Goal: Information Seeking & Learning: Learn about a topic

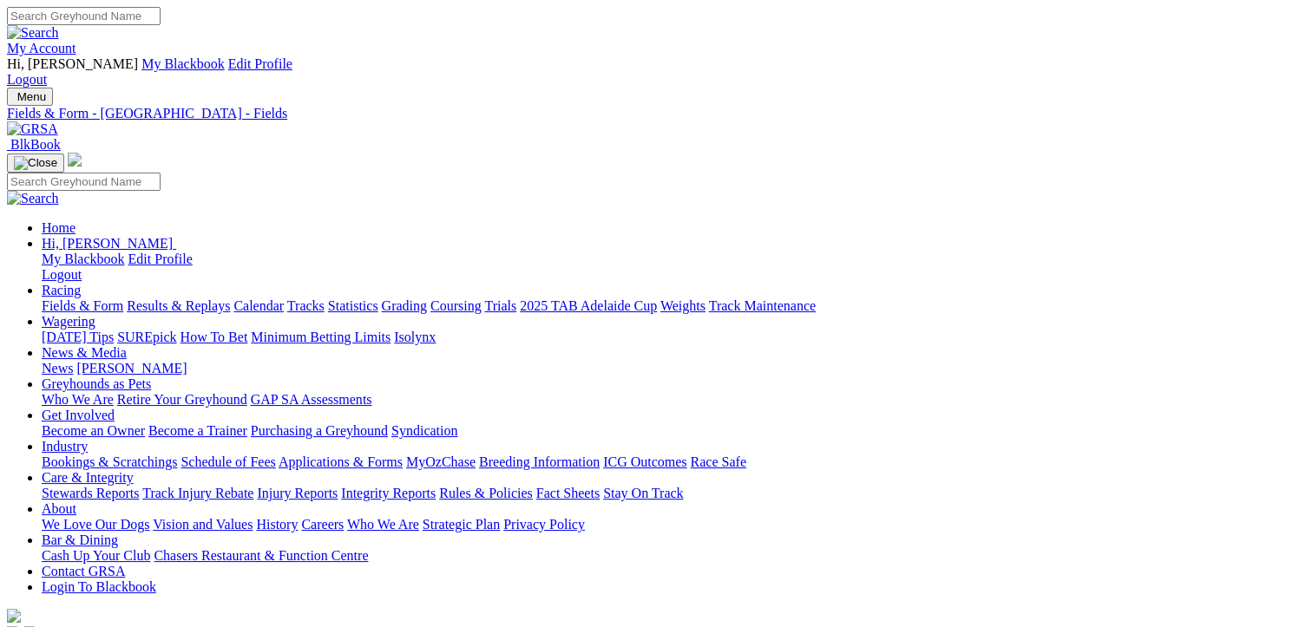
click at [203, 299] on link "Results & Replays" at bounding box center [178, 306] width 103 height 15
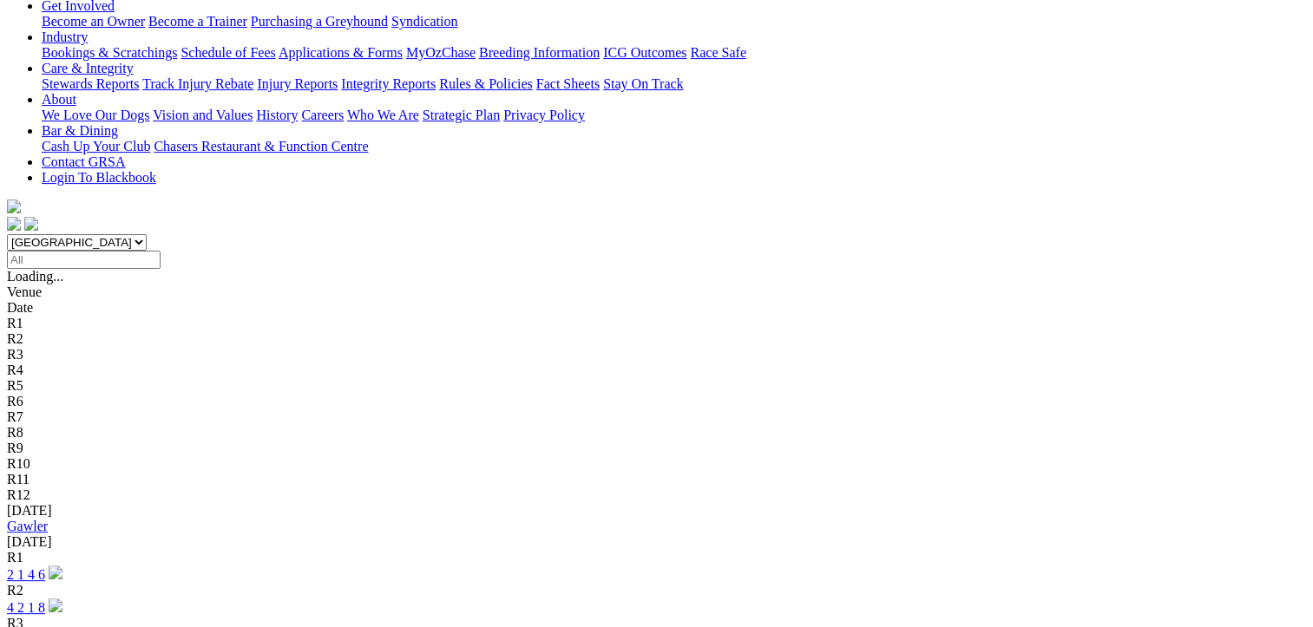
scroll to position [434, 0]
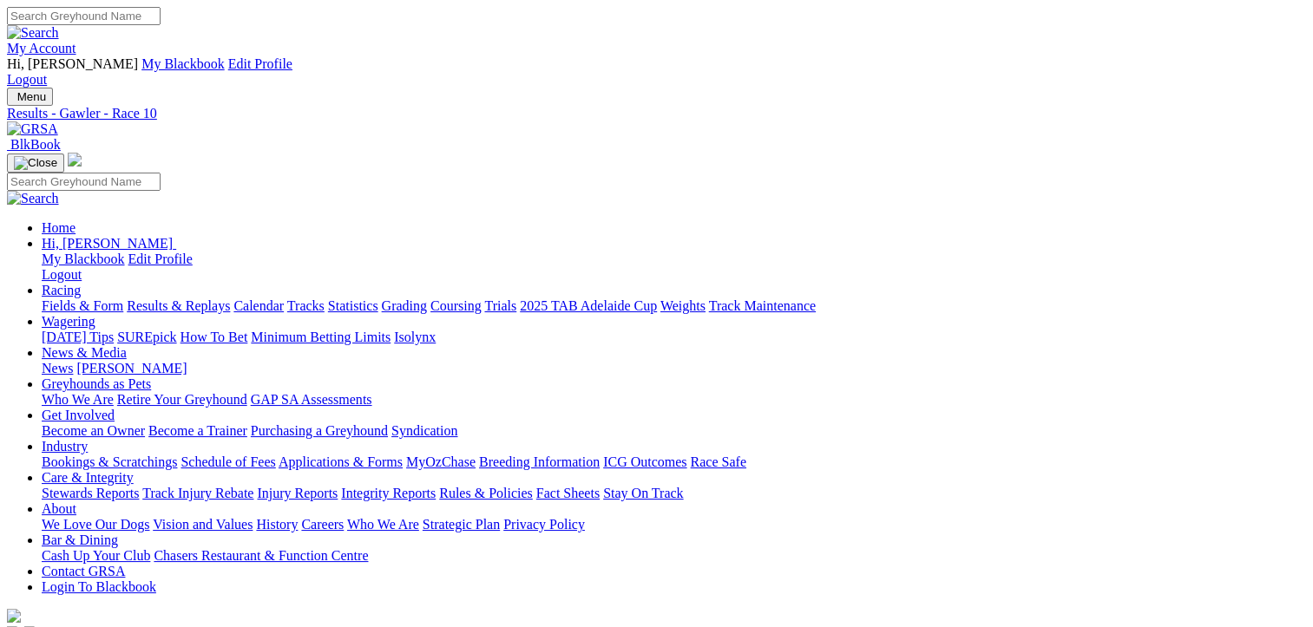
click at [60, 299] on link "Fields & Form" at bounding box center [83, 306] width 82 height 15
click at [230, 299] on link "Results & Replays" at bounding box center [178, 306] width 103 height 15
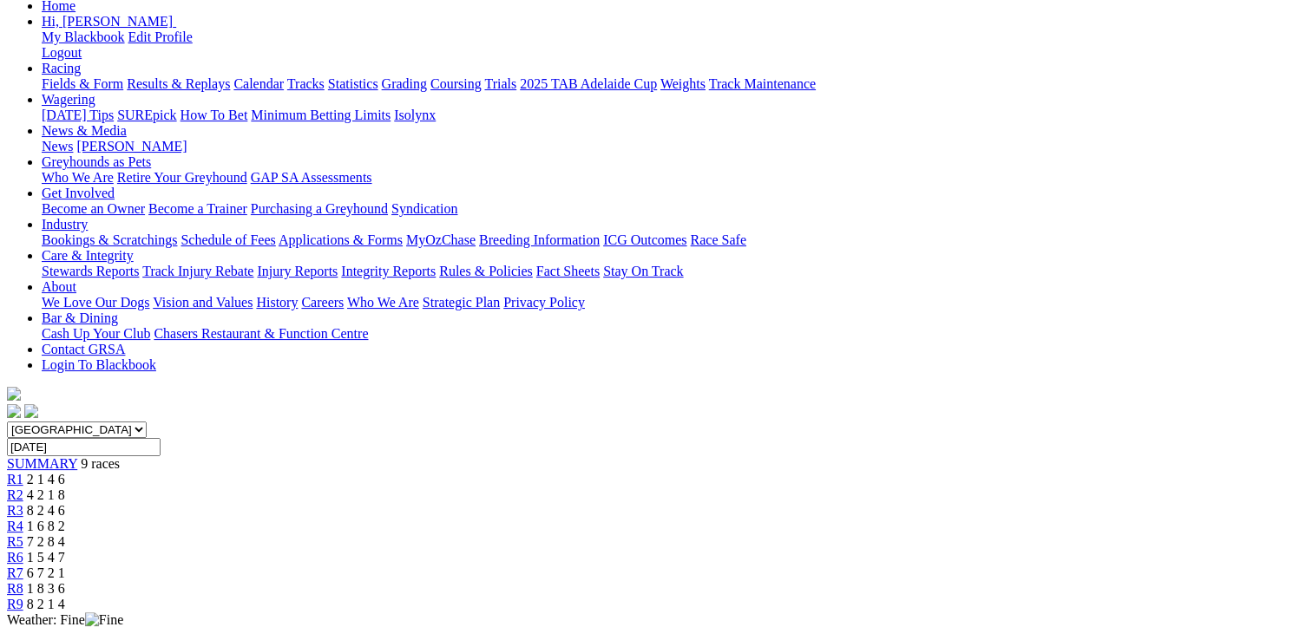
scroll to position [260, 0]
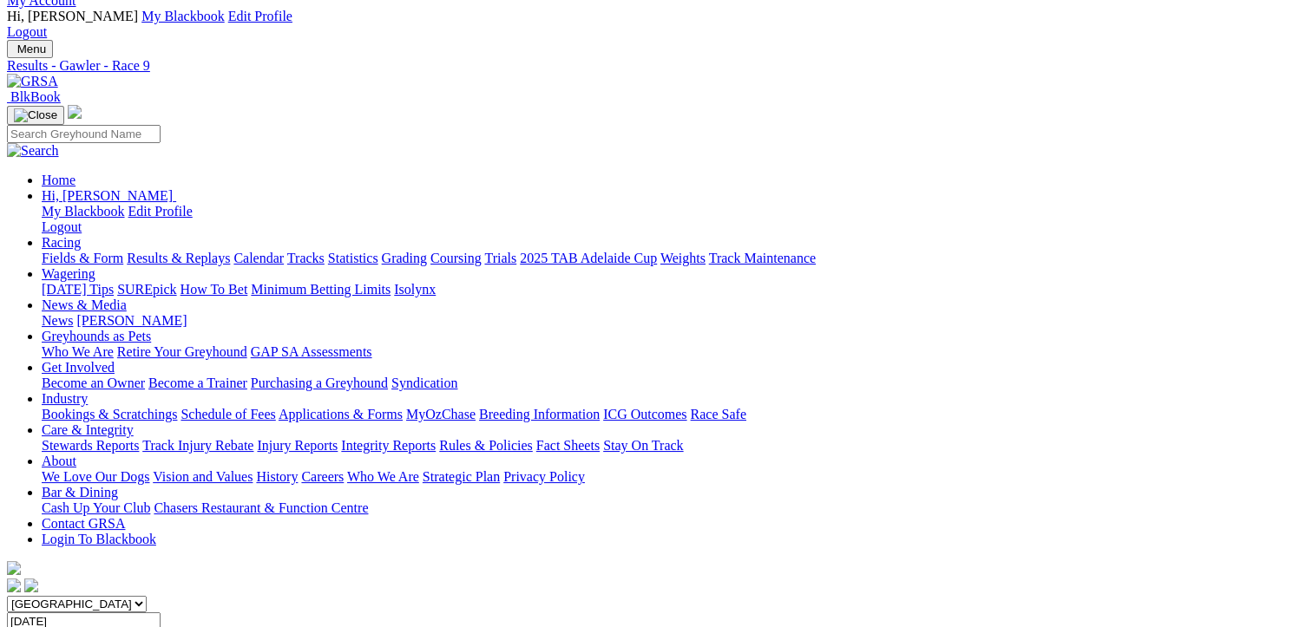
scroll to position [0, 0]
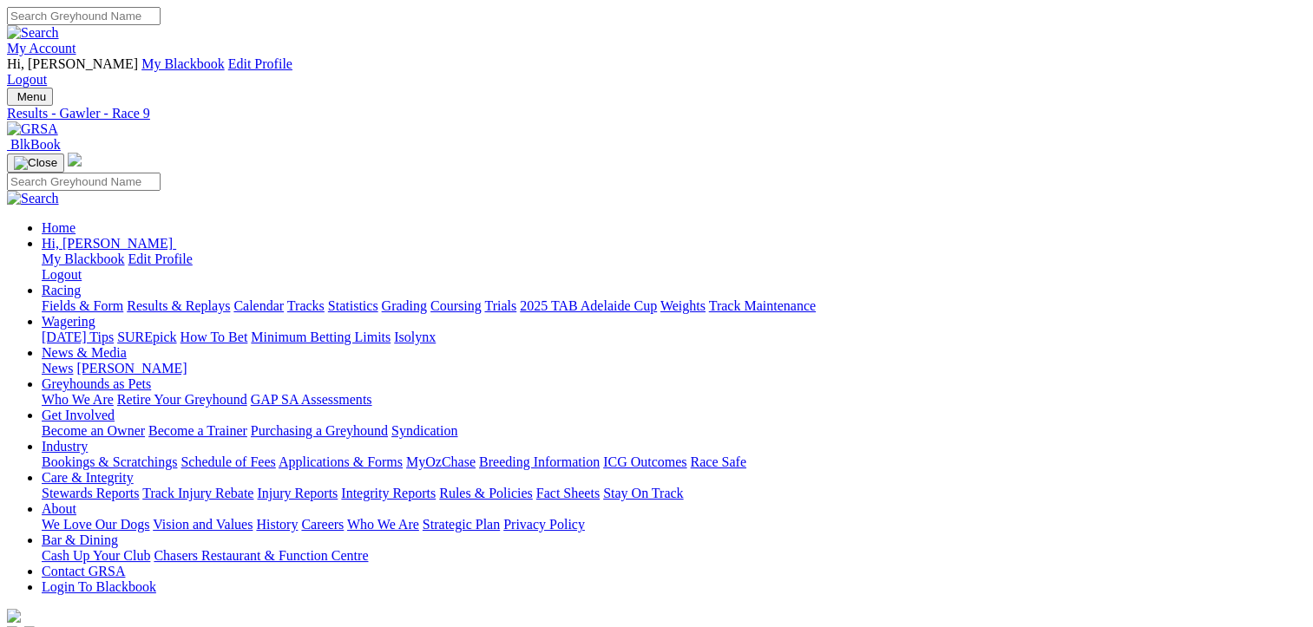
click at [85, 299] on link "Fields & Form" at bounding box center [83, 306] width 82 height 15
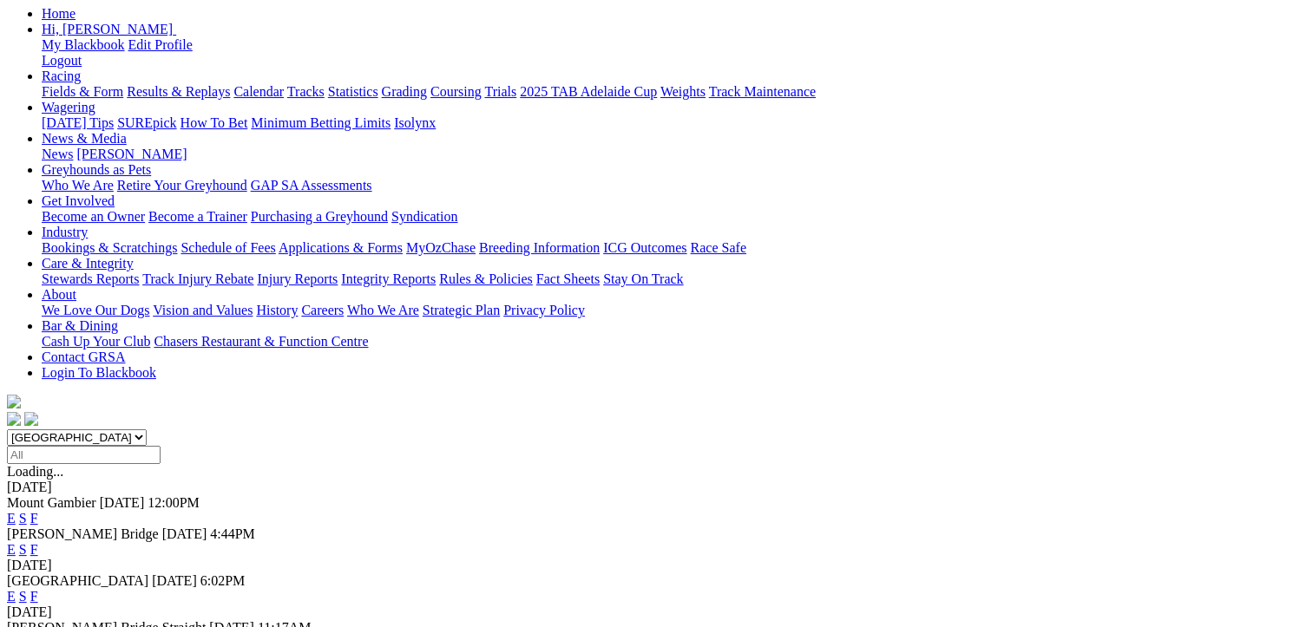
scroll to position [260, 0]
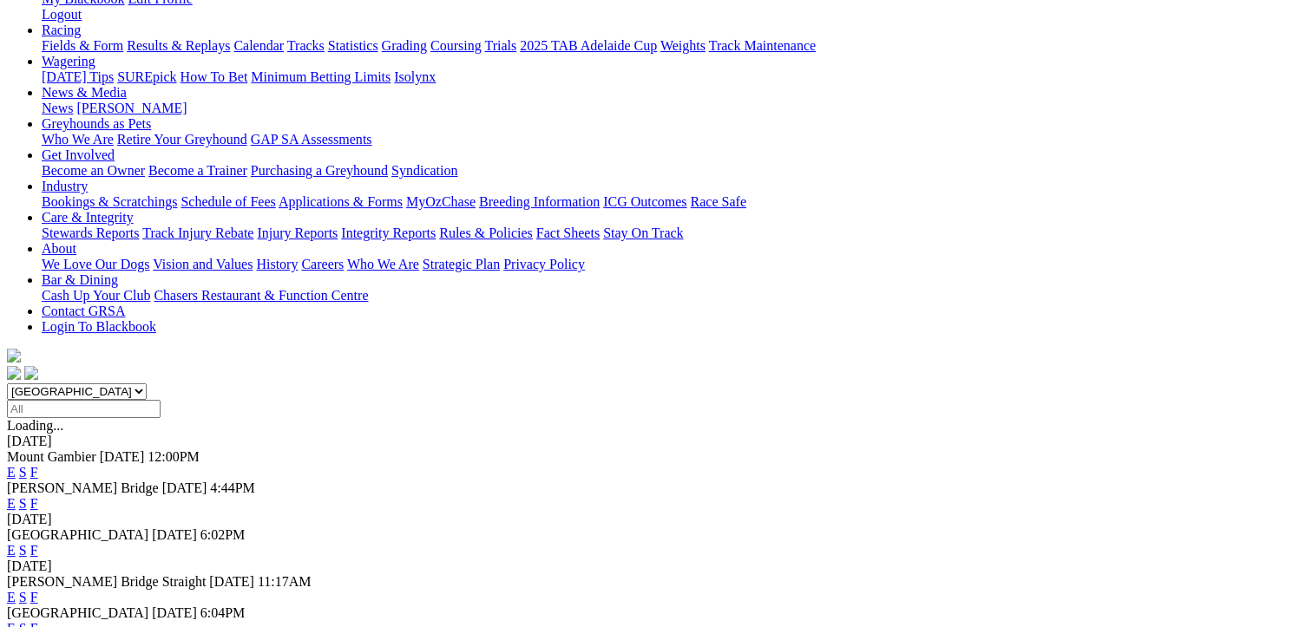
click at [38, 543] on link "F" at bounding box center [34, 550] width 8 height 15
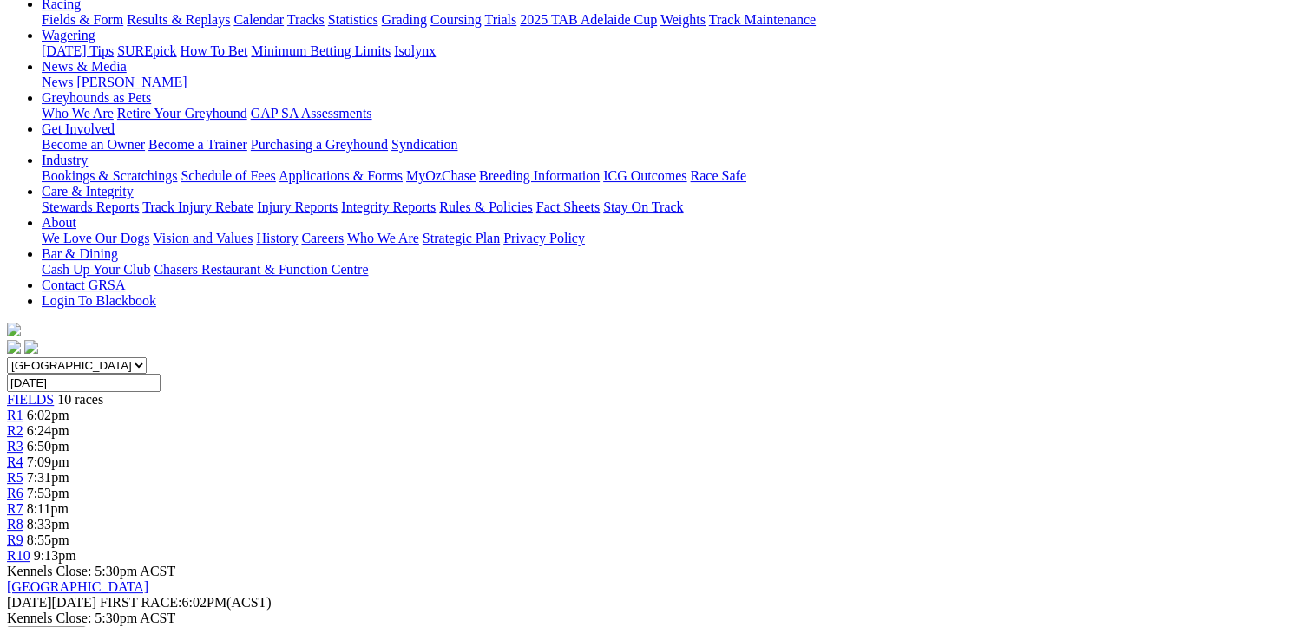
scroll to position [347, 0]
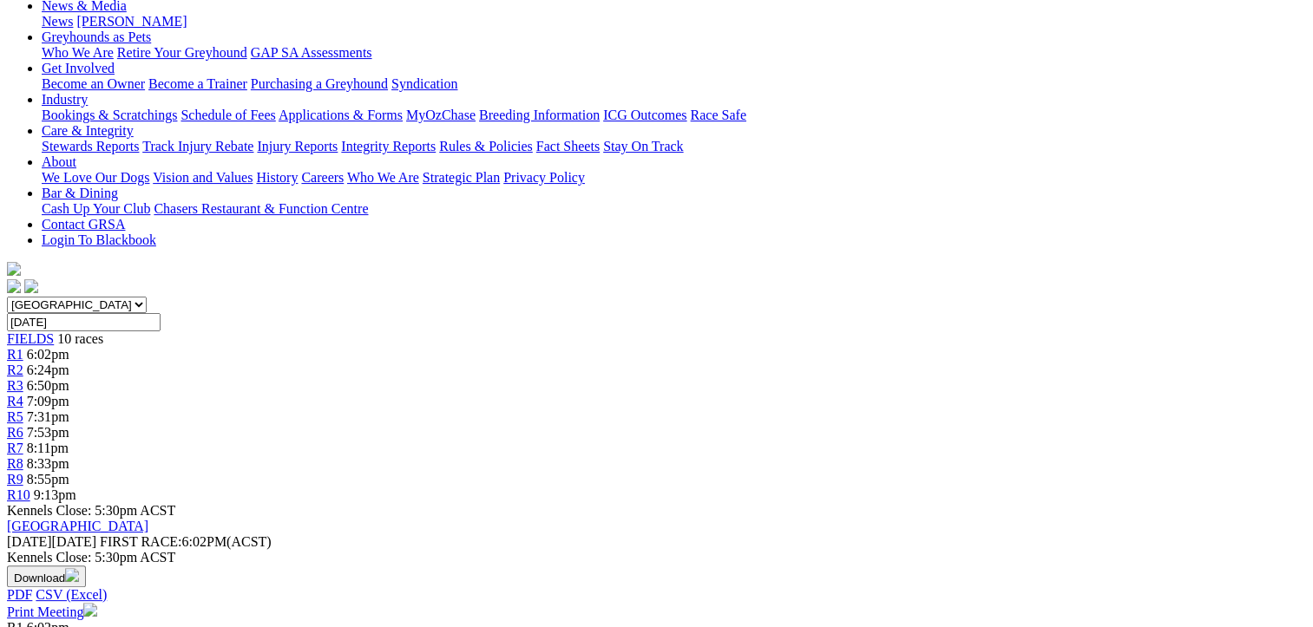
drag, startPoint x: 640, startPoint y: 388, endPoint x: 95, endPoint y: 210, distance: 573.3
drag, startPoint x: 95, startPoint y: 210, endPoint x: 270, endPoint y: 259, distance: 181.1
copy tbody "I'm My Design [PERSON_NAME] 53 21.40 $10.00 Little Tease [PERSON_NAME] 433 20.4…"
drag, startPoint x: 1214, startPoint y: 385, endPoint x: 676, endPoint y: 200, distance: 569.2
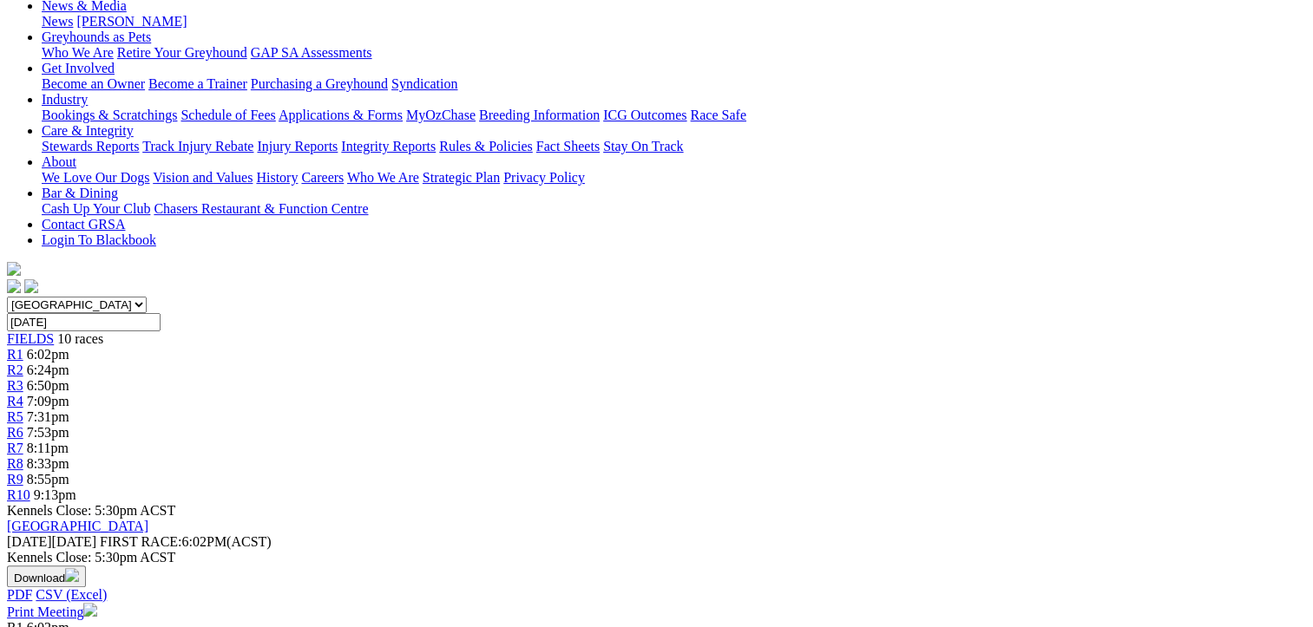
drag, startPoint x: 676, startPoint y: 200, endPoint x: 791, endPoint y: 287, distance: 144.9
copy tbody "Ice Cool Blue [PERSON_NAME] 314 20.06 $5.00 Zing [PERSON_NAME] [PERSON_NAME] 23…"
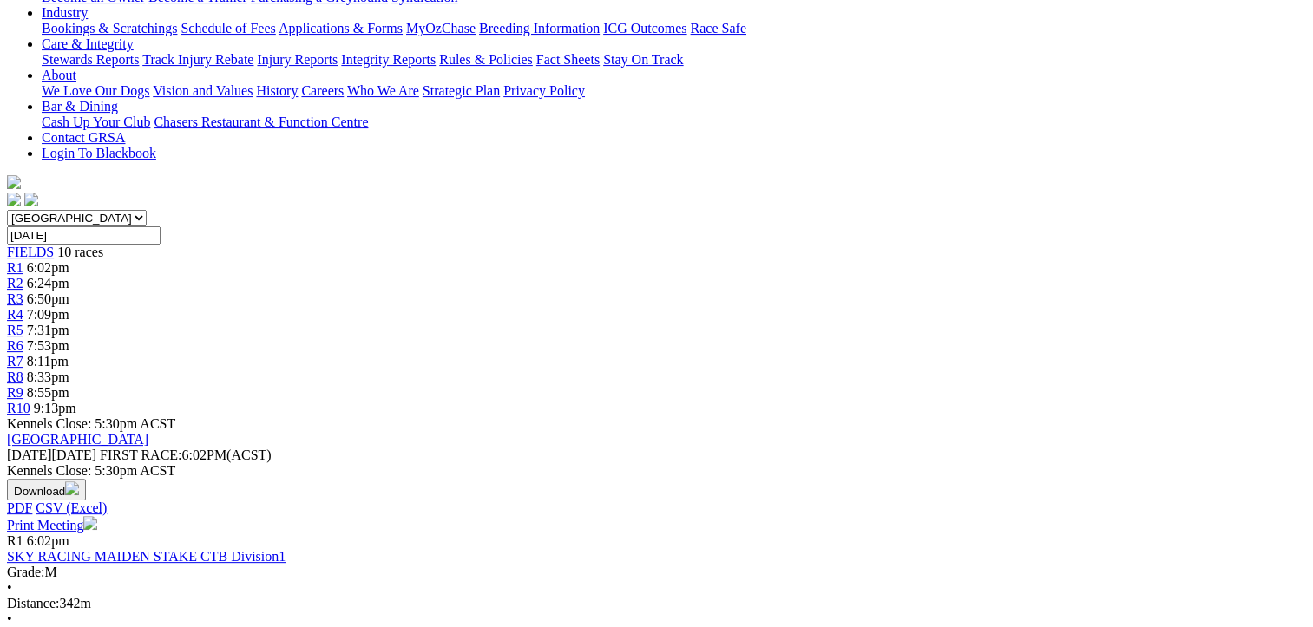
scroll to position [781, 0]
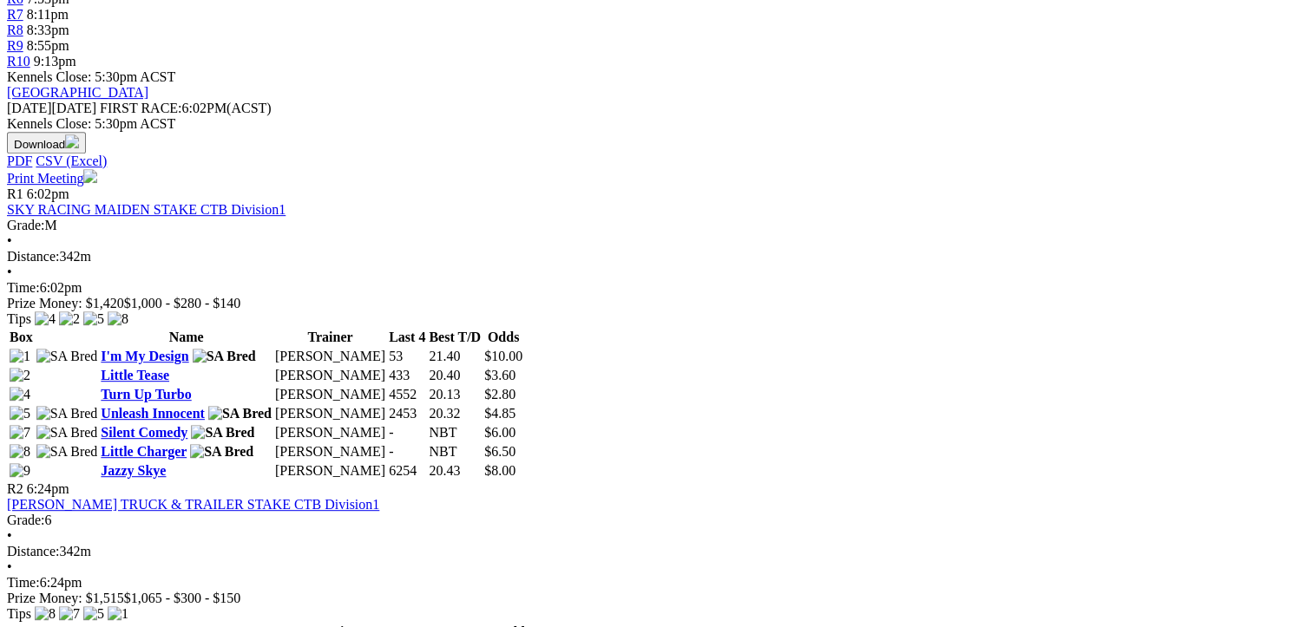
drag, startPoint x: 630, startPoint y: 355, endPoint x: 103, endPoint y: 174, distance: 557.1
drag, startPoint x: 103, startPoint y: 174, endPoint x: 310, endPoint y: 264, distance: 225.4
copy tbody "Gold [PERSON_NAME] 6224 19.75 $3.40 [PERSON_NAME]'s Curse [PERSON_NAME] 5424 19…"
drag, startPoint x: 1216, startPoint y: 313, endPoint x: 673, endPoint y: 177, distance: 560.0
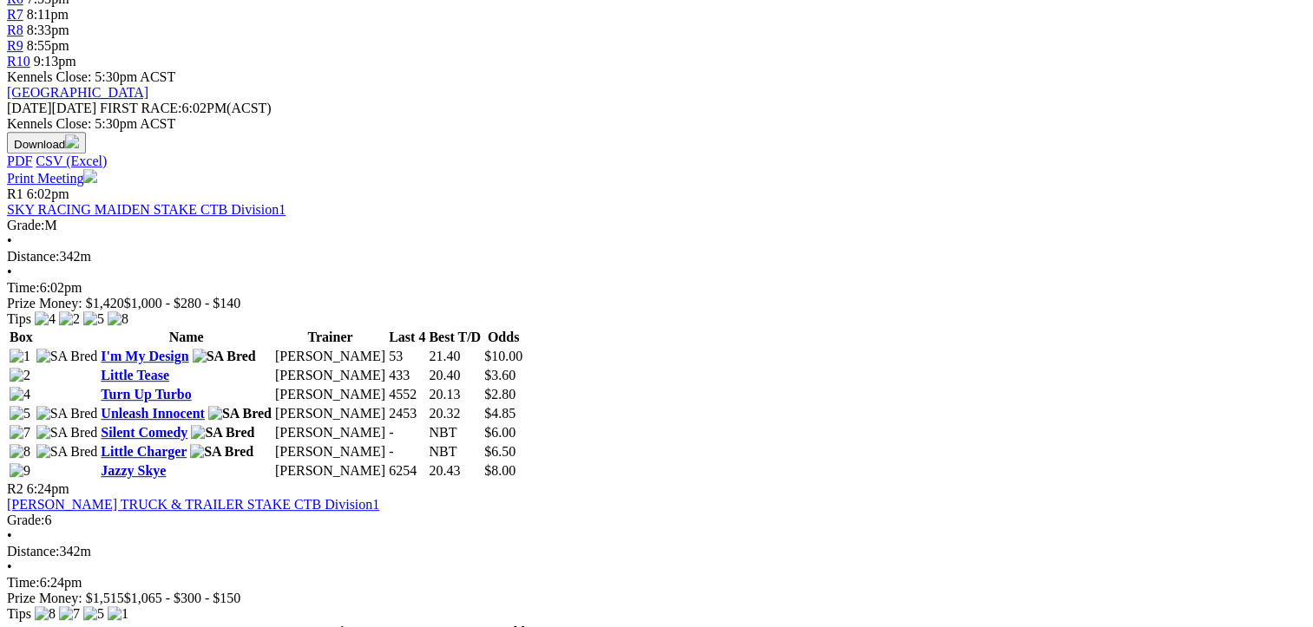
drag, startPoint x: 673, startPoint y: 177, endPoint x: 843, endPoint y: 293, distance: 206.7
copy tbody "[PERSON_NAME] [PERSON_NAME] 5641 19.78 $4.50 Slipper's Shine [PERSON_NAME] 2234…"
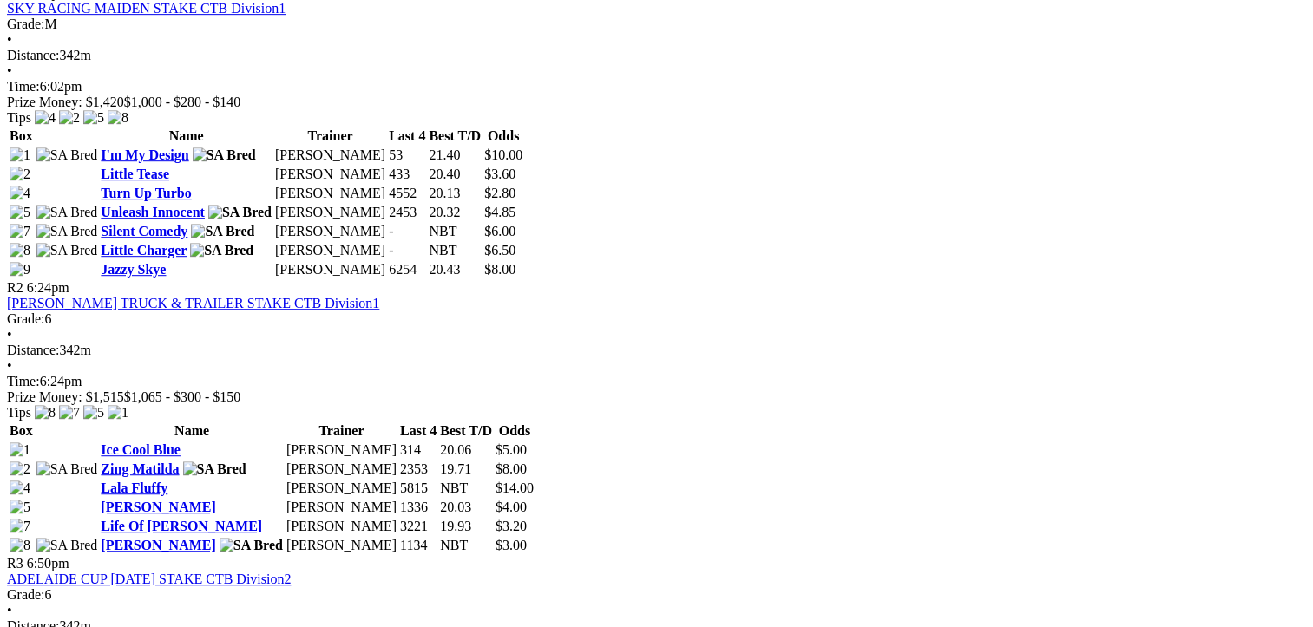
scroll to position [1041, 0]
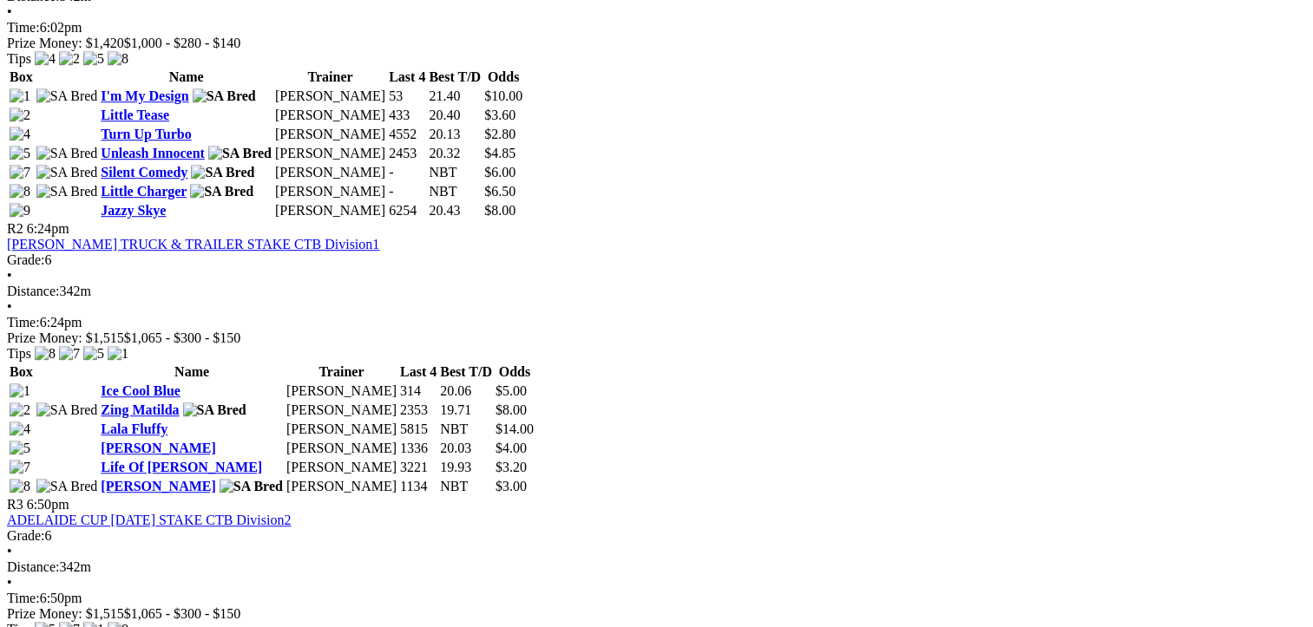
drag, startPoint x: 635, startPoint y: 418, endPoint x: 101, endPoint y: 279, distance: 552.3
drag, startPoint x: 101, startPoint y: 279, endPoint x: 312, endPoint y: 363, distance: 226.7
copy tbody "Far Out [PERSON_NAME] 3652 19.76 $6.50 Slipper's Appeal [PERSON_NAME] 4662 19.5…"
drag, startPoint x: 1215, startPoint y: 415, endPoint x: 684, endPoint y: 272, distance: 549.8
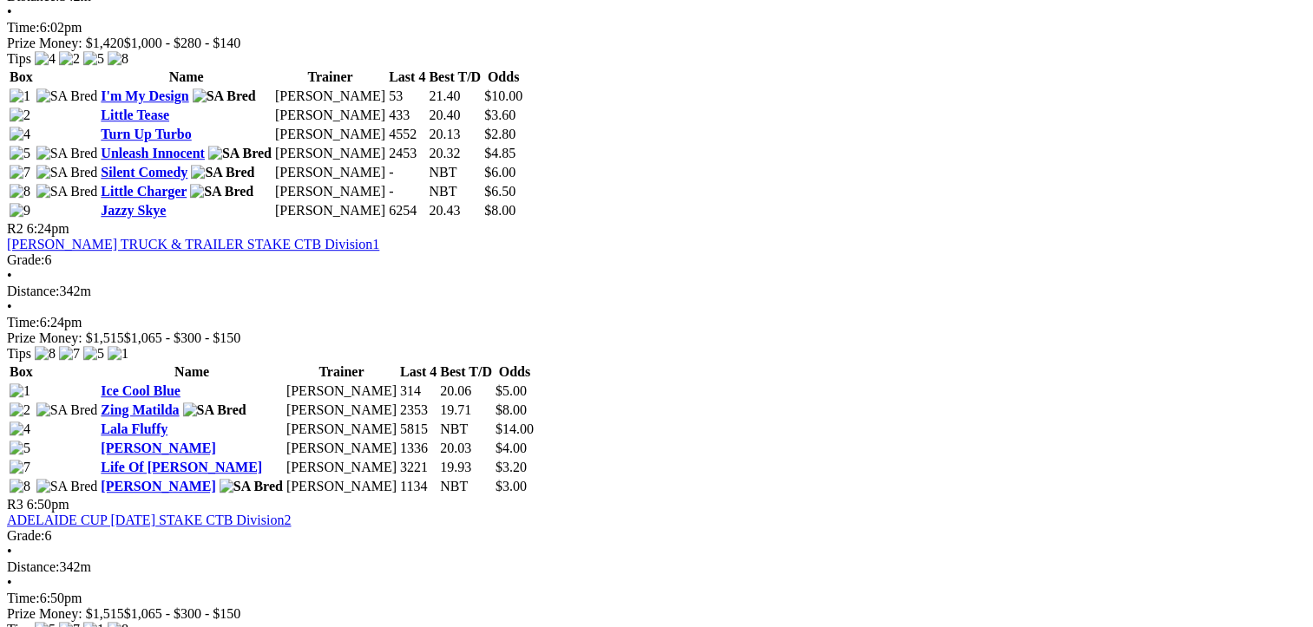
drag, startPoint x: 684, startPoint y: 272, endPoint x: 823, endPoint y: 361, distance: 164.7
copy tbody "[PERSON_NAME] Dakota [PERSON_NAME] 1341 30.59 $2.50 [PERSON_NAME] [PERSON_NAME]…"
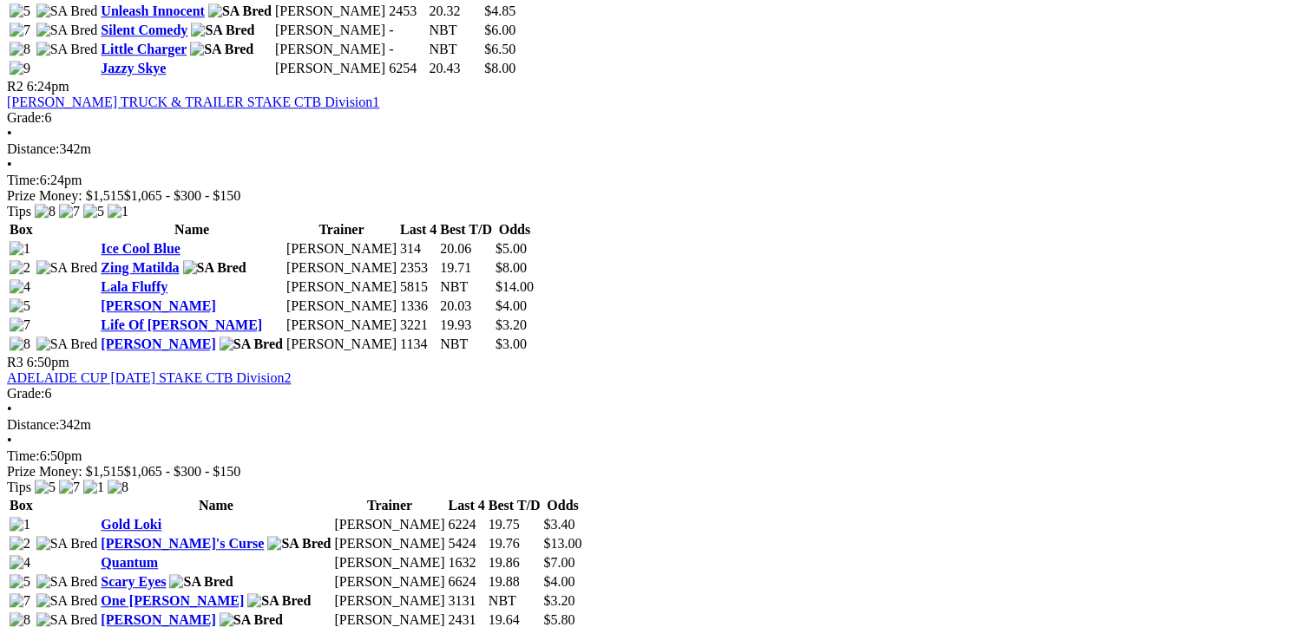
scroll to position [1388, 0]
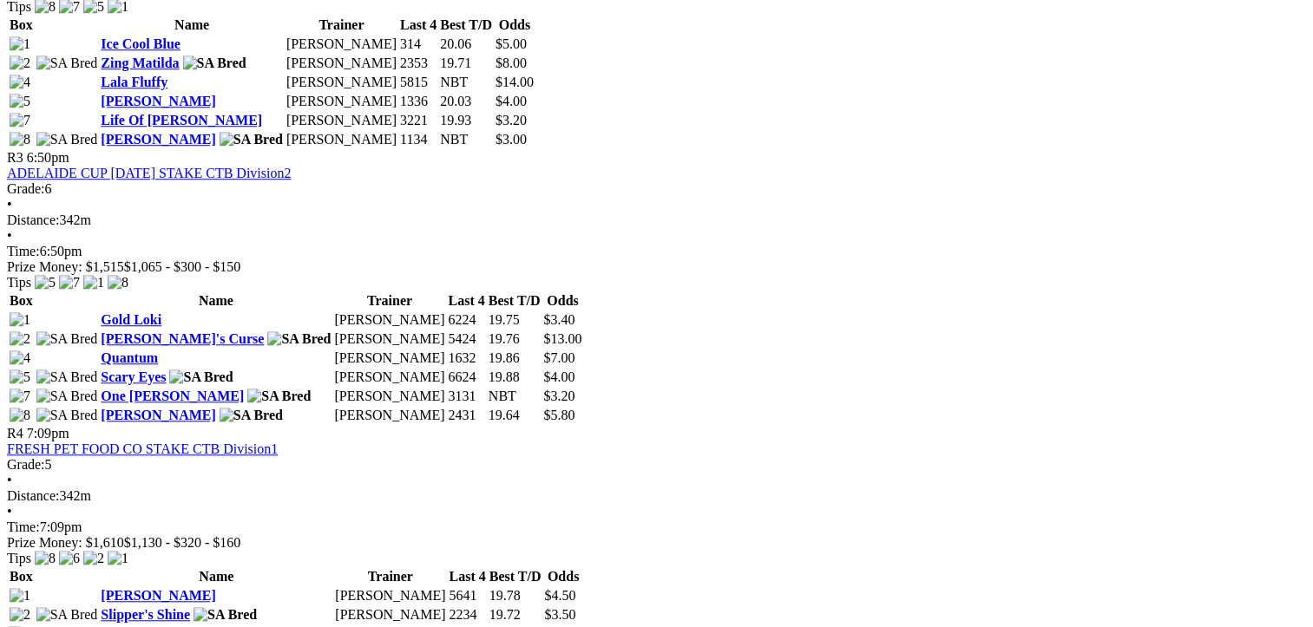
drag, startPoint x: 638, startPoint y: 436, endPoint x: 94, endPoint y: 248, distance: 575.5
drag, startPoint x: 94, startPoint y: 248, endPoint x: 299, endPoint y: 356, distance: 231.3
copy tbody "Weblec Wrangler [PERSON_NAME] 3464 30.93 $25.00 [PERSON_NAME]'s Calais [PERSON_…"
drag, startPoint x: 1213, startPoint y: 505, endPoint x: 683, endPoint y: 255, distance: 586.2
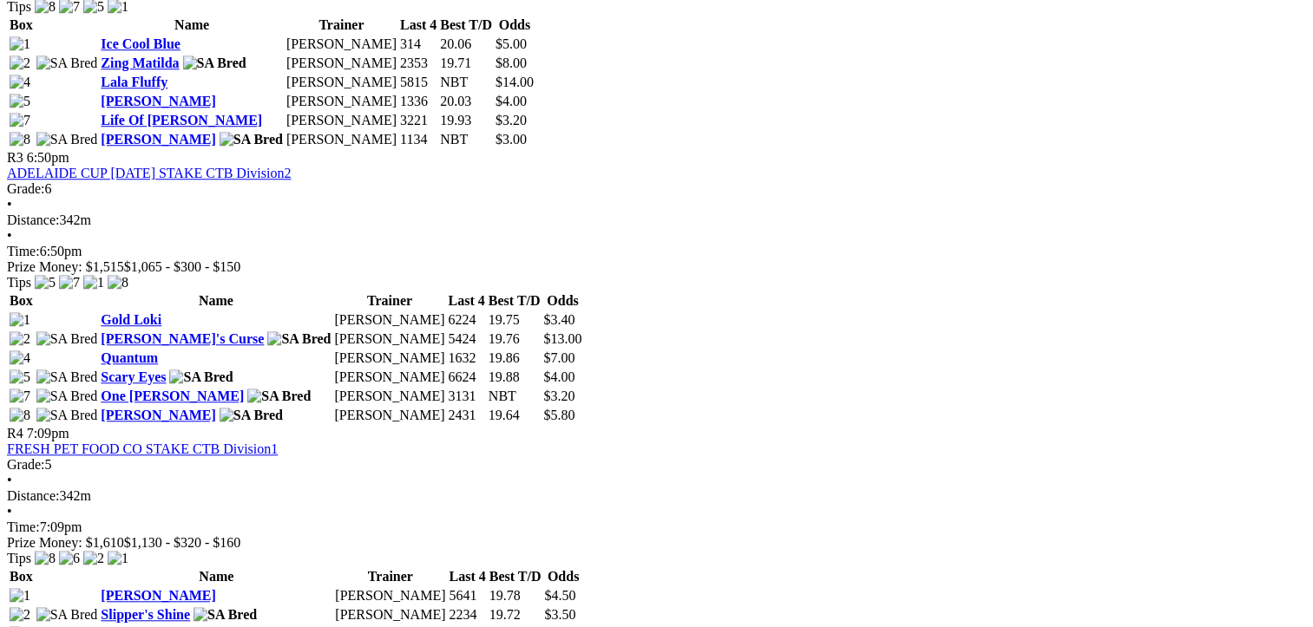
drag, startPoint x: 683, startPoint y: 255, endPoint x: 865, endPoint y: 366, distance: 213.4
copy tbody "Short Straw [PERSON_NAME] 3312 31.06 $4.20 Brother [PERSON_NAME] 2746 NBT $3.00…"
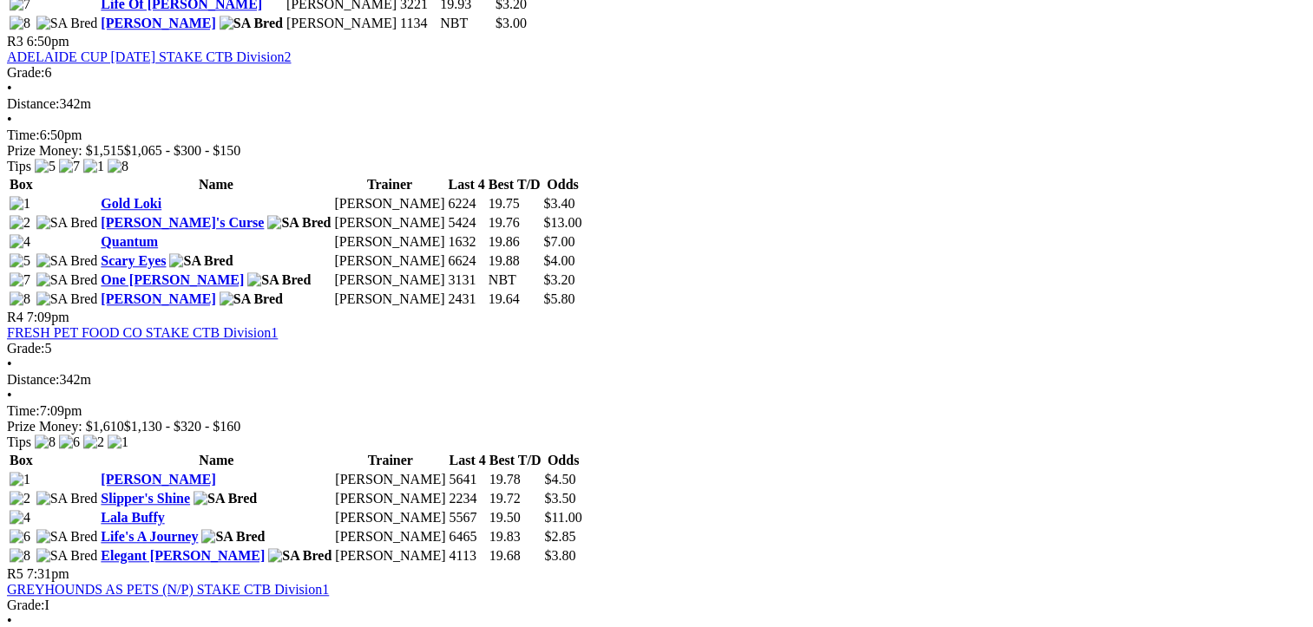
scroll to position [1649, 0]
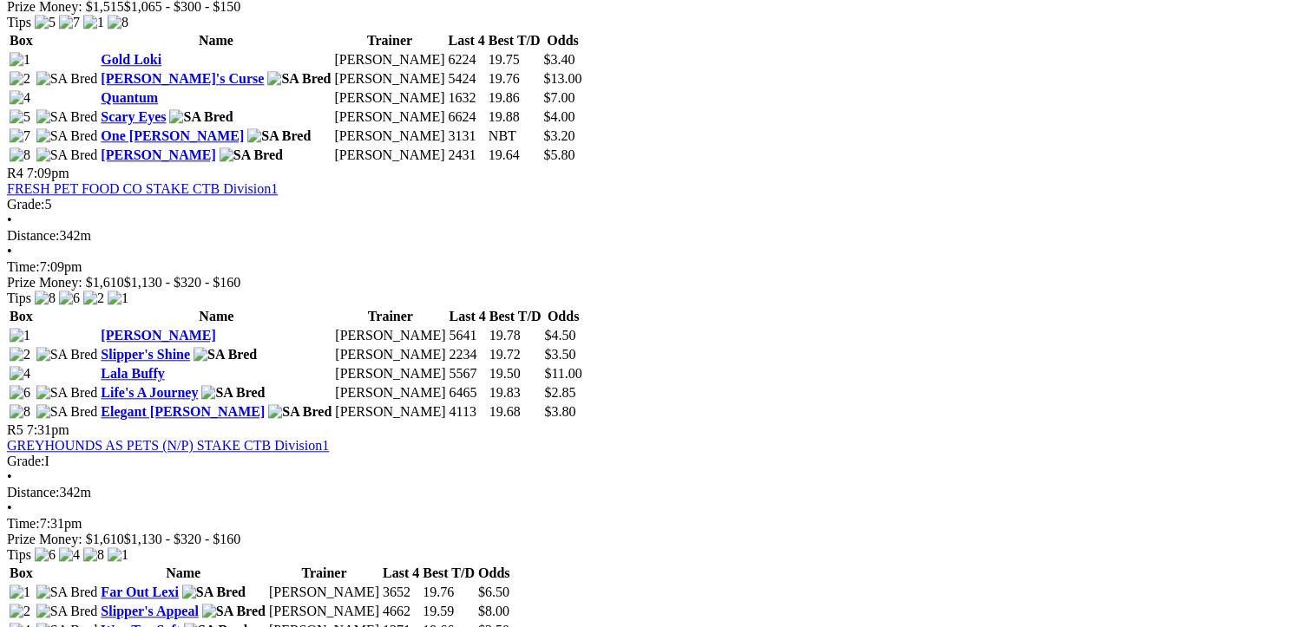
drag, startPoint x: 633, startPoint y: 541, endPoint x: 139, endPoint y: 443, distance: 503.4
drag, startPoint x: 139, startPoint y: 443, endPoint x: 283, endPoint y: 498, distance: 154.4
copy tbody "Naturalism Des Hockley 6131 19.40 $5.50 Prime Voltage [PERSON_NAME] 4223 19.39 …"
drag, startPoint x: 1213, startPoint y: 572, endPoint x: 668, endPoint y: 429, distance: 563.5
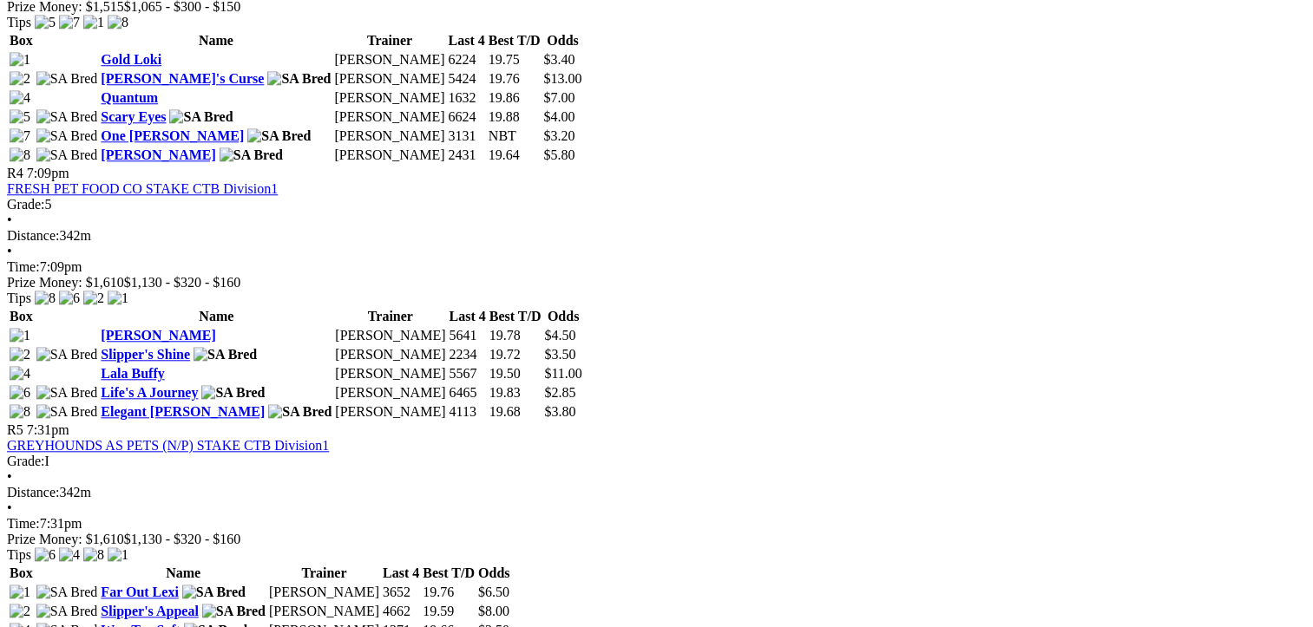
drag, startPoint x: 668, startPoint y: 429, endPoint x: 843, endPoint y: 502, distance: 189.8
copy tbody "Larrakyah London [PERSON_NAME] 1422 19.62 $3.00 Gold Benz [PERSON_NAME] 2134 19…"
